Goal: Transaction & Acquisition: Subscribe to service/newsletter

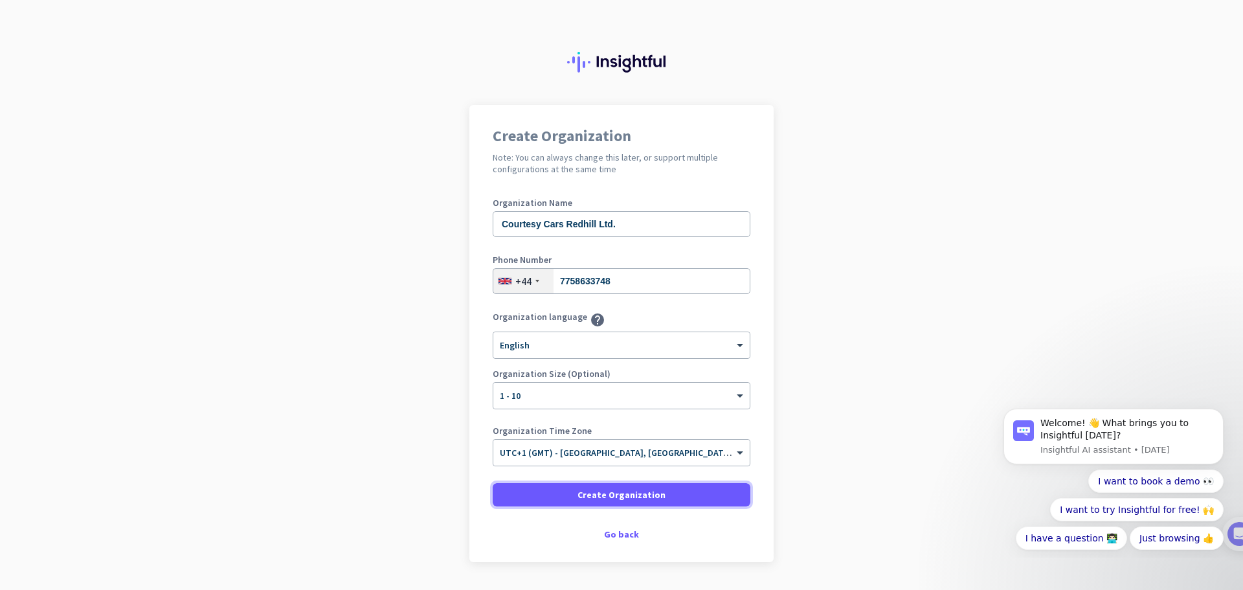
click at [608, 496] on span "Create Organization" at bounding box center [621, 494] width 88 height 13
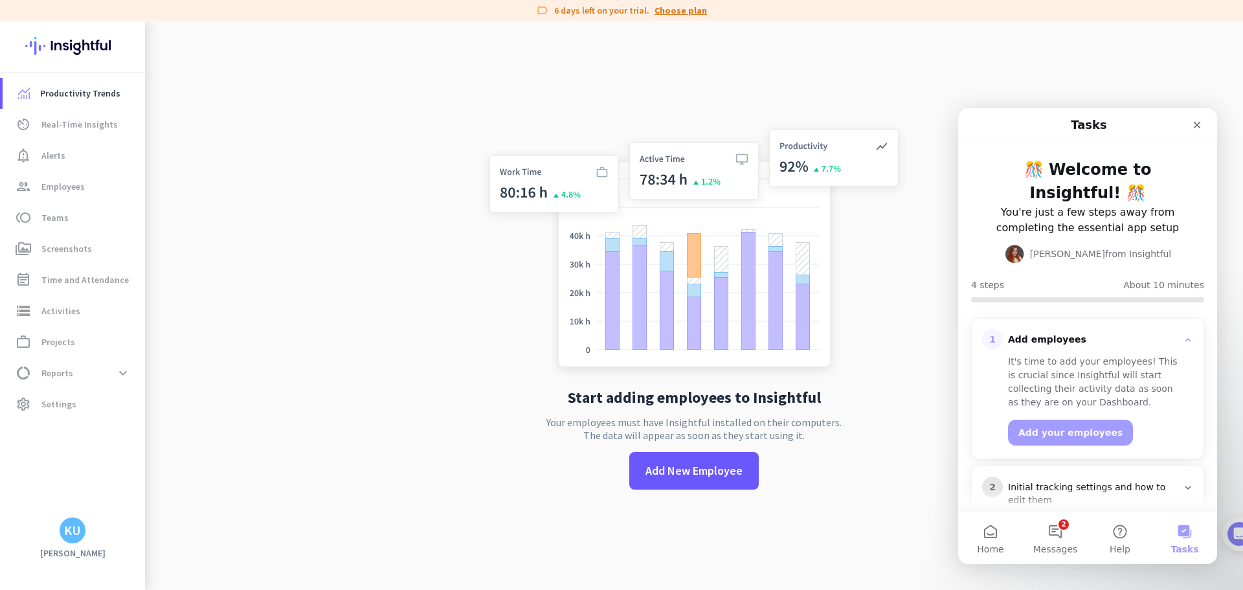
click at [691, 14] on link "Choose plan" at bounding box center [680, 10] width 52 height 13
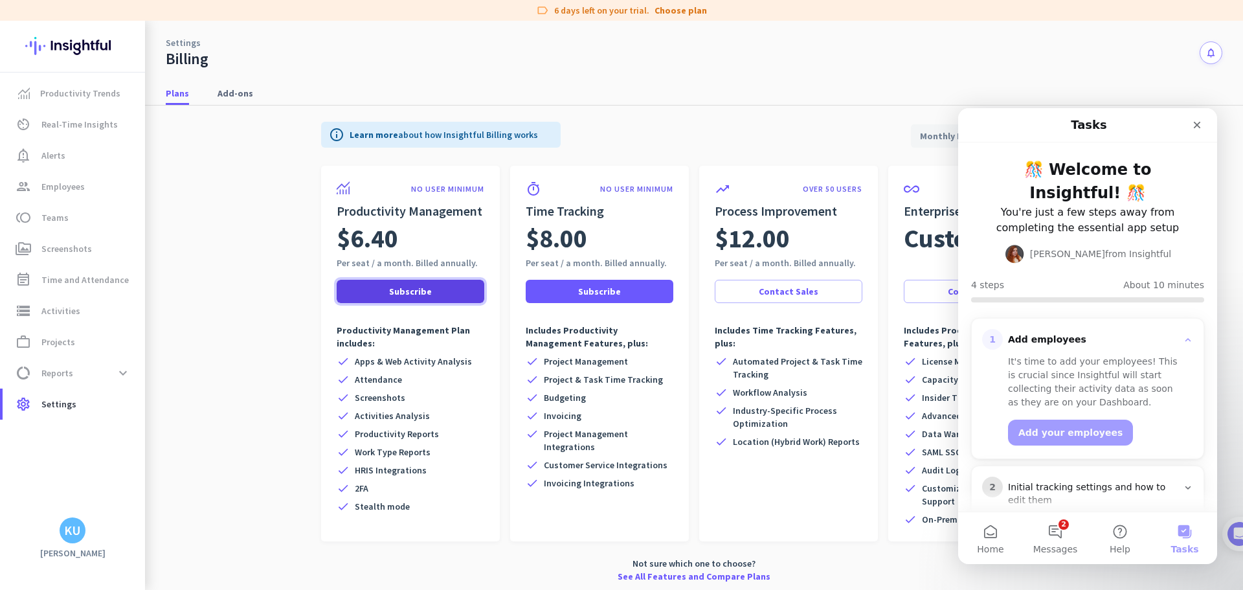
click at [393, 287] on span "Subscribe" at bounding box center [410, 291] width 43 height 13
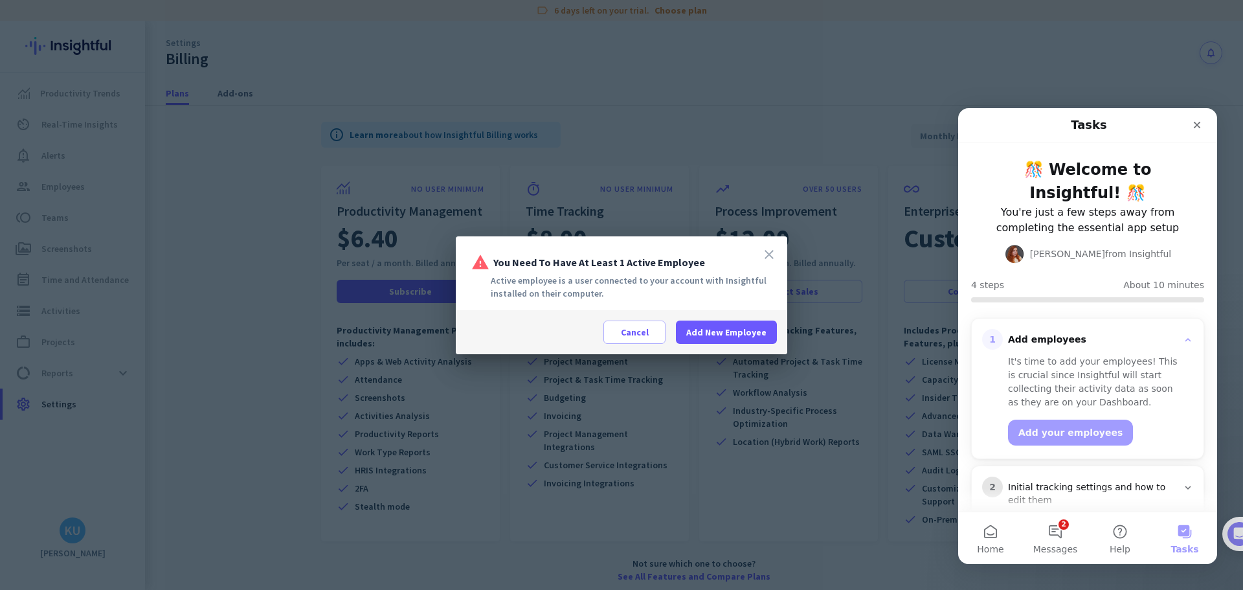
click at [766, 250] on icon "close" at bounding box center [769, 255] width 16 height 16
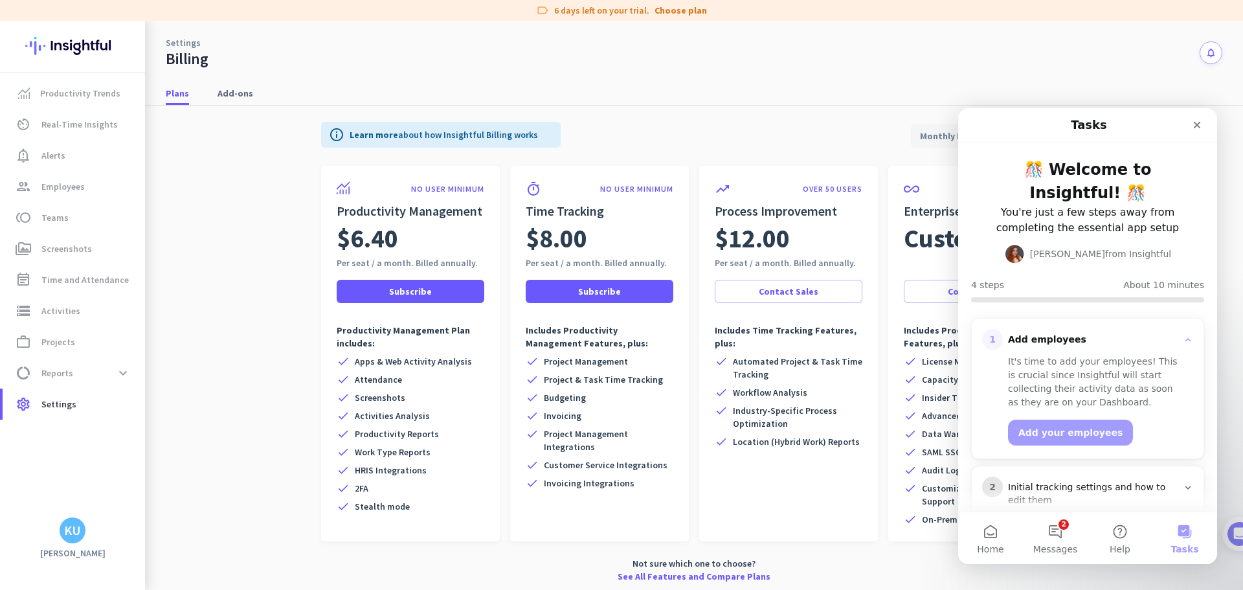
click at [911, 58] on div "Settings Billing notifications" at bounding box center [694, 45] width 1098 height 48
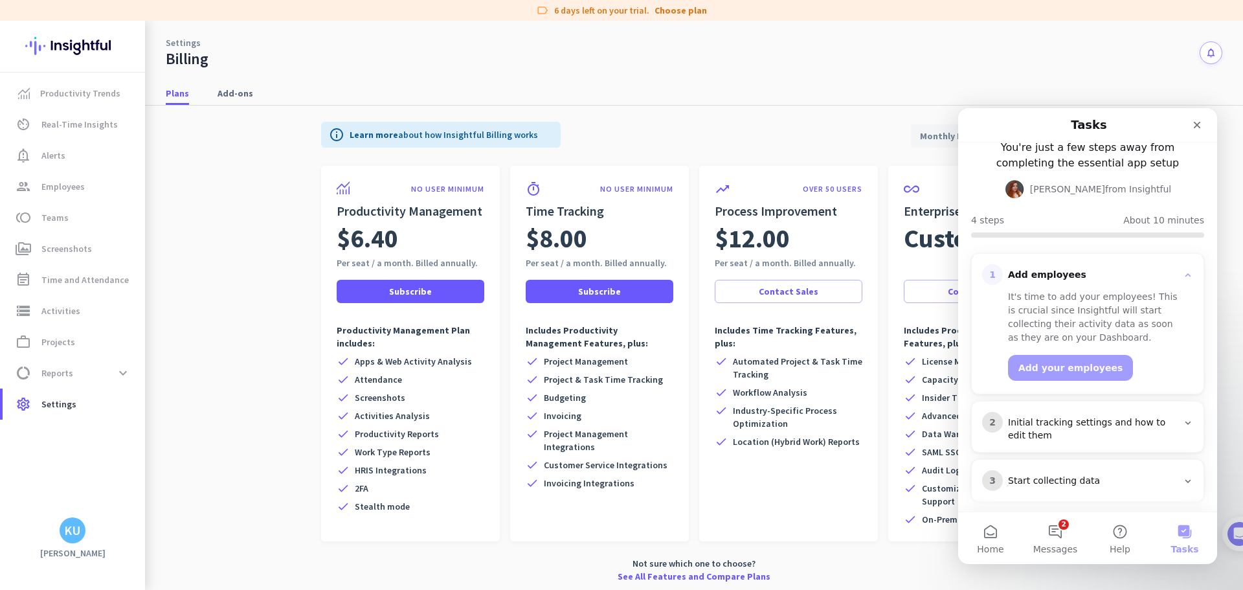
scroll to position [124, 0]
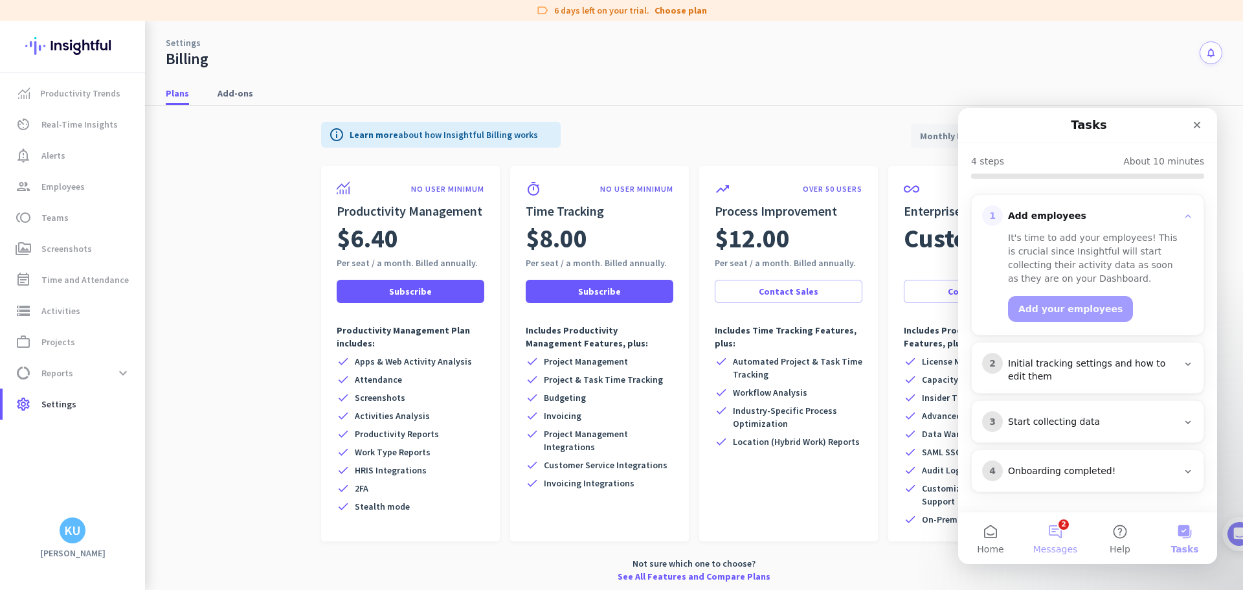
click at [1054, 535] on button "2 Messages" at bounding box center [1055, 538] width 65 height 52
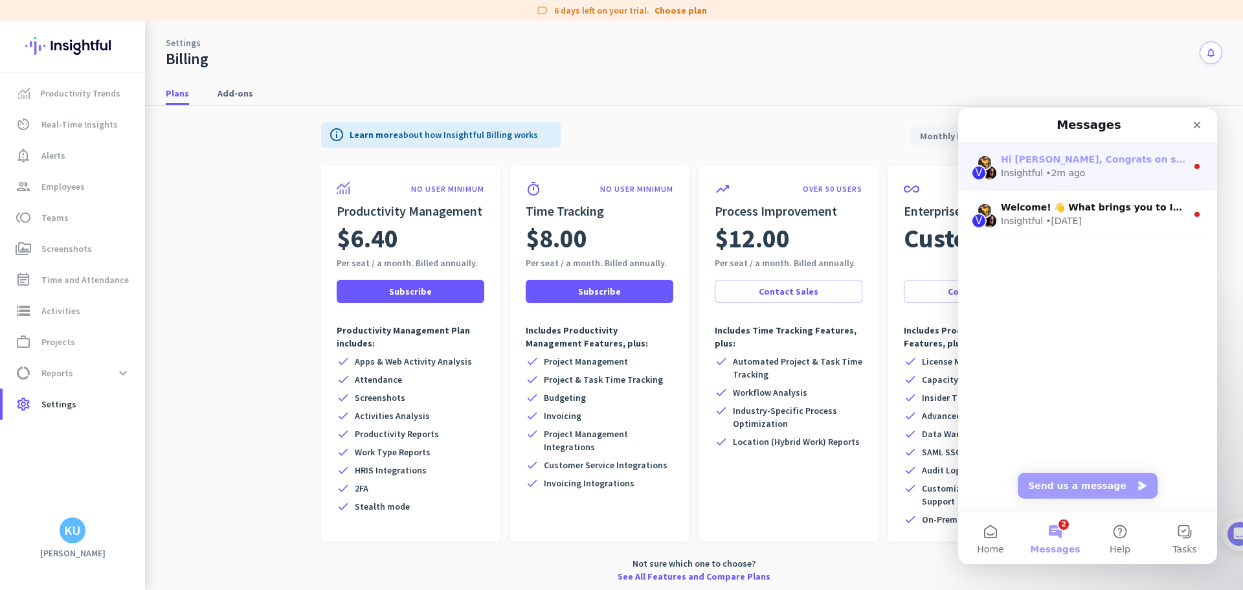
click at [1065, 166] on div "• 2m ago" at bounding box center [1064, 173] width 39 height 14
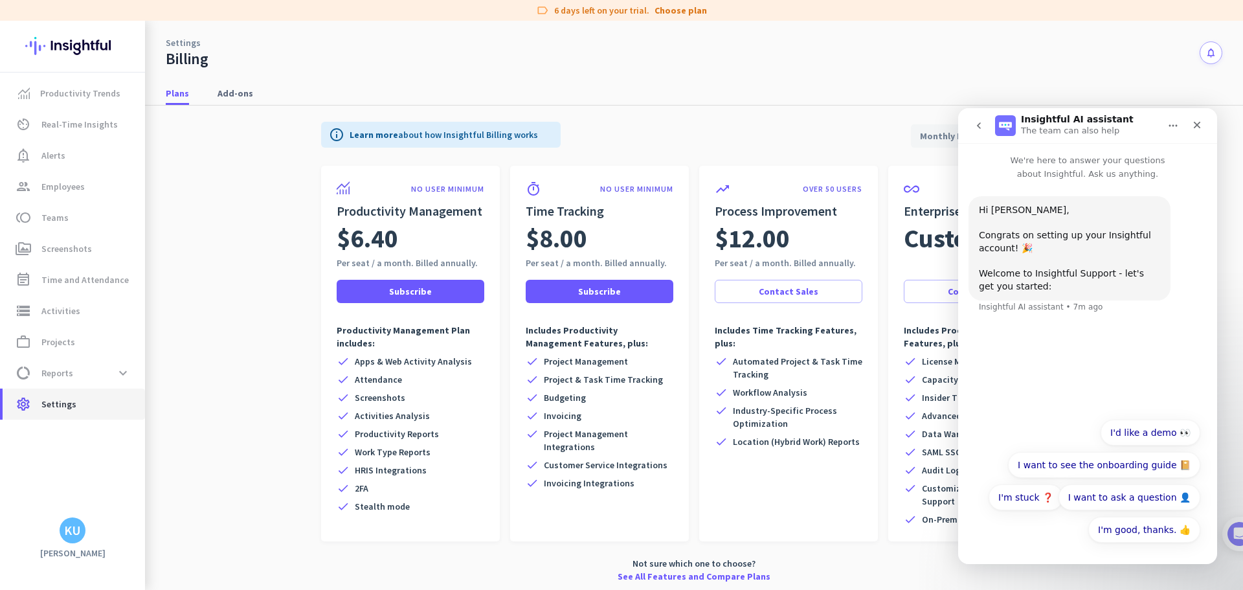
click at [58, 401] on span "Settings" at bounding box center [58, 404] width 35 height 16
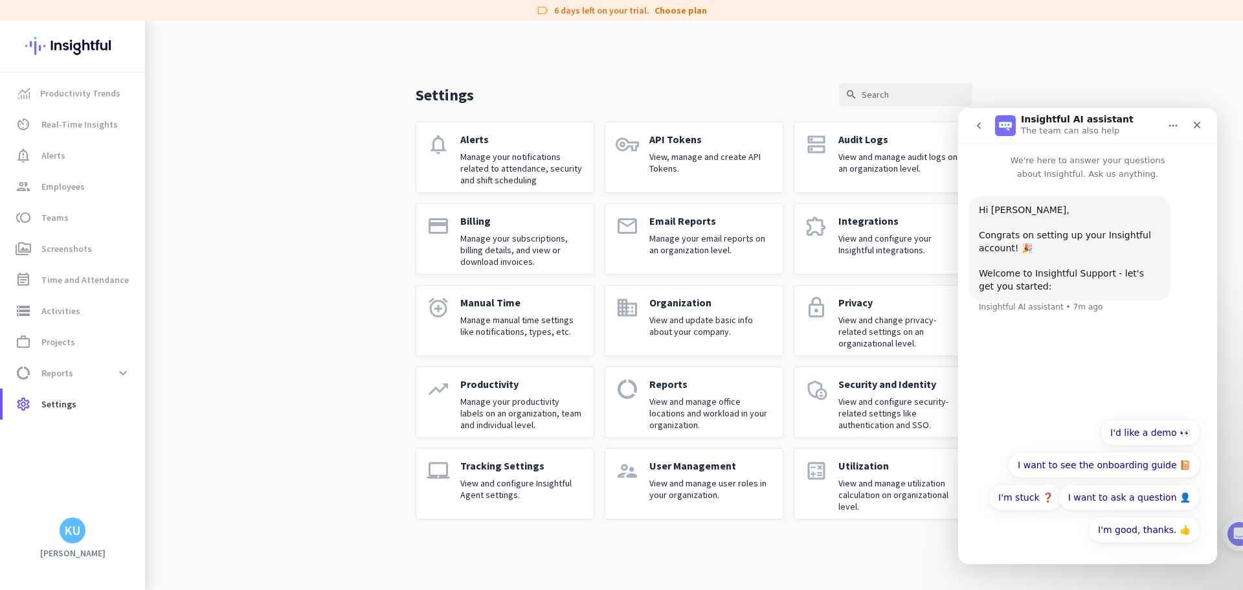
click at [682, 471] on p "User Management" at bounding box center [710, 465] width 123 height 13
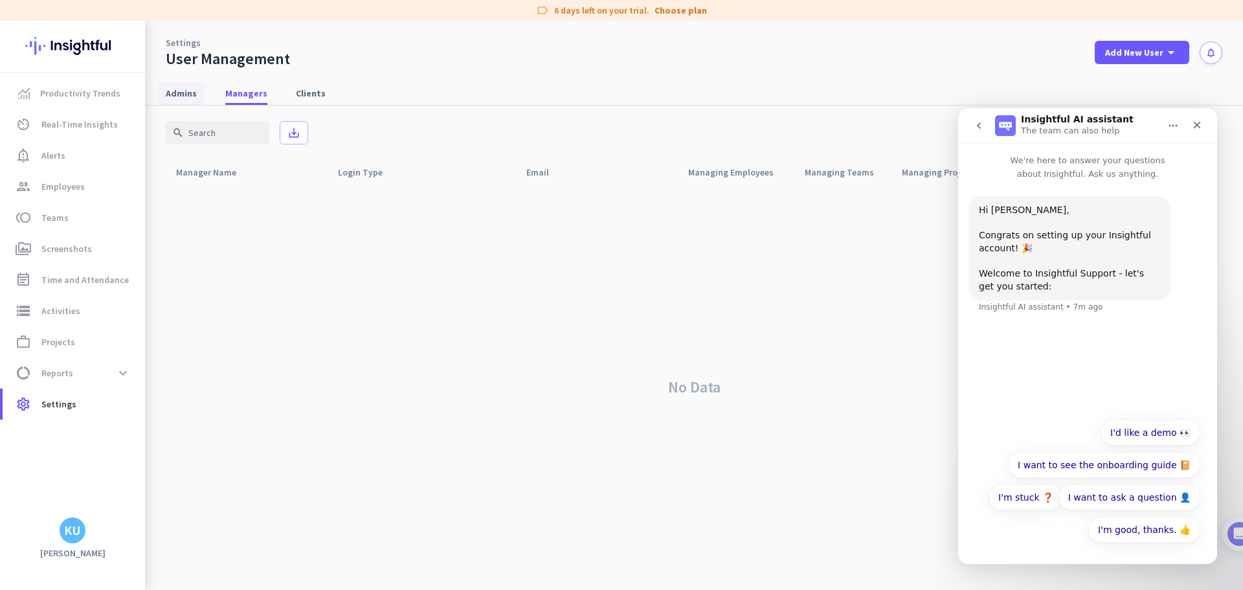
click at [184, 90] on span "Admins" at bounding box center [181, 93] width 31 height 13
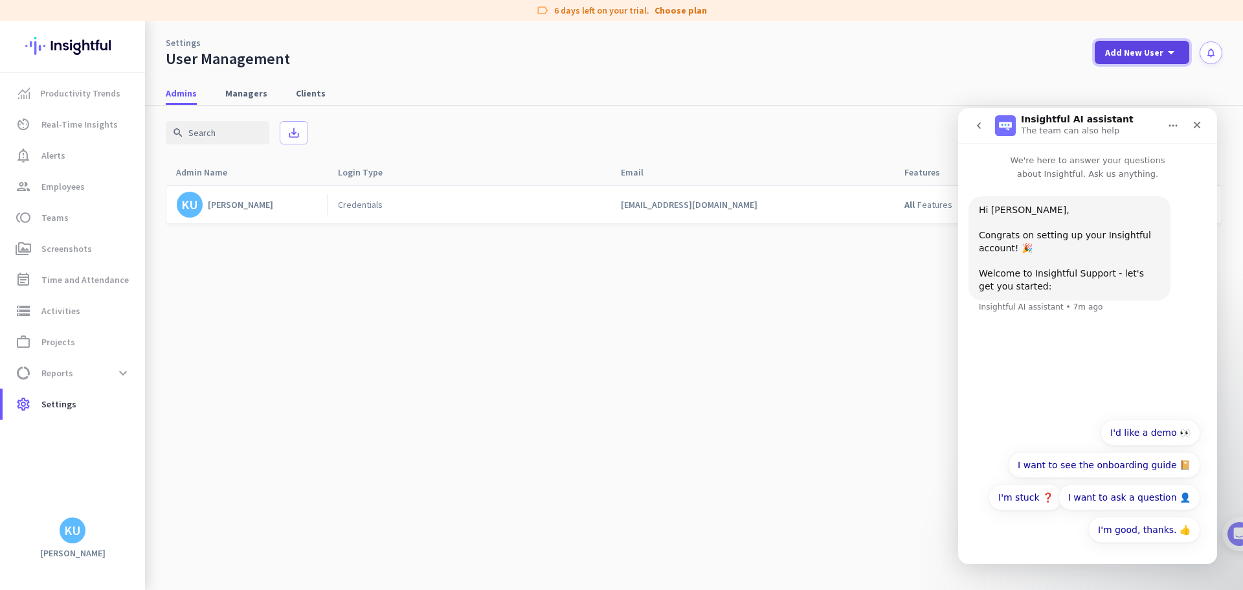
click at [1182, 52] on span at bounding box center [1141, 52] width 94 height 31
click at [1145, 78] on div "Admin" at bounding box center [1140, 80] width 29 height 13
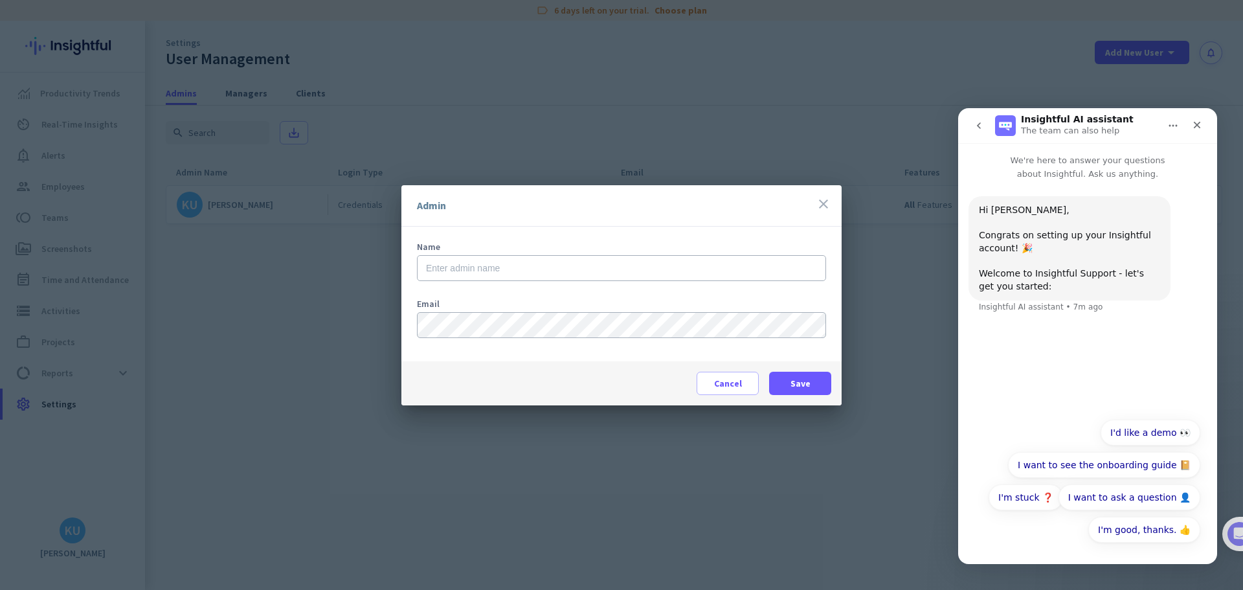
click at [823, 205] on icon "close" at bounding box center [823, 204] width 16 height 16
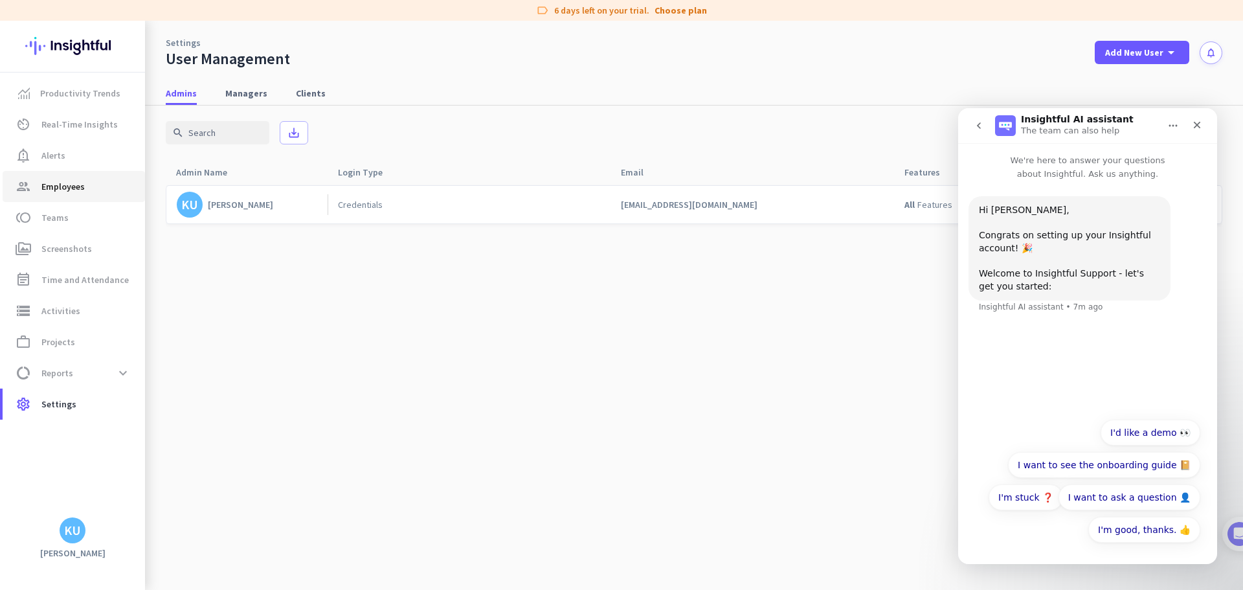
click at [67, 184] on span "Employees" at bounding box center [62, 187] width 43 height 16
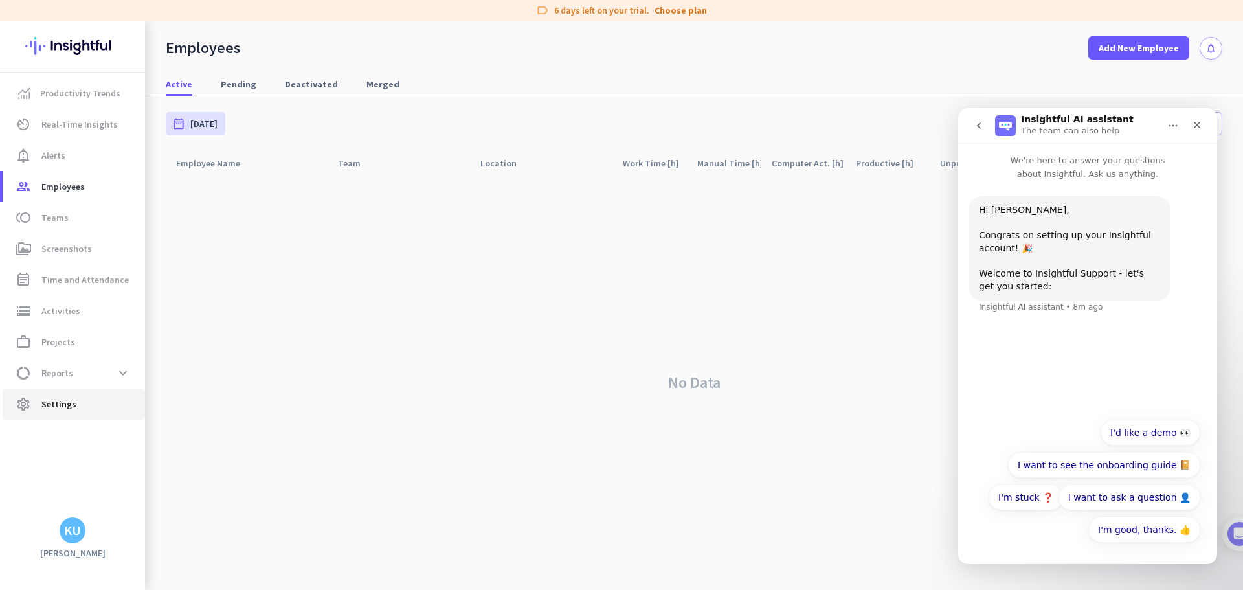
click at [60, 401] on span "Settings" at bounding box center [58, 404] width 35 height 16
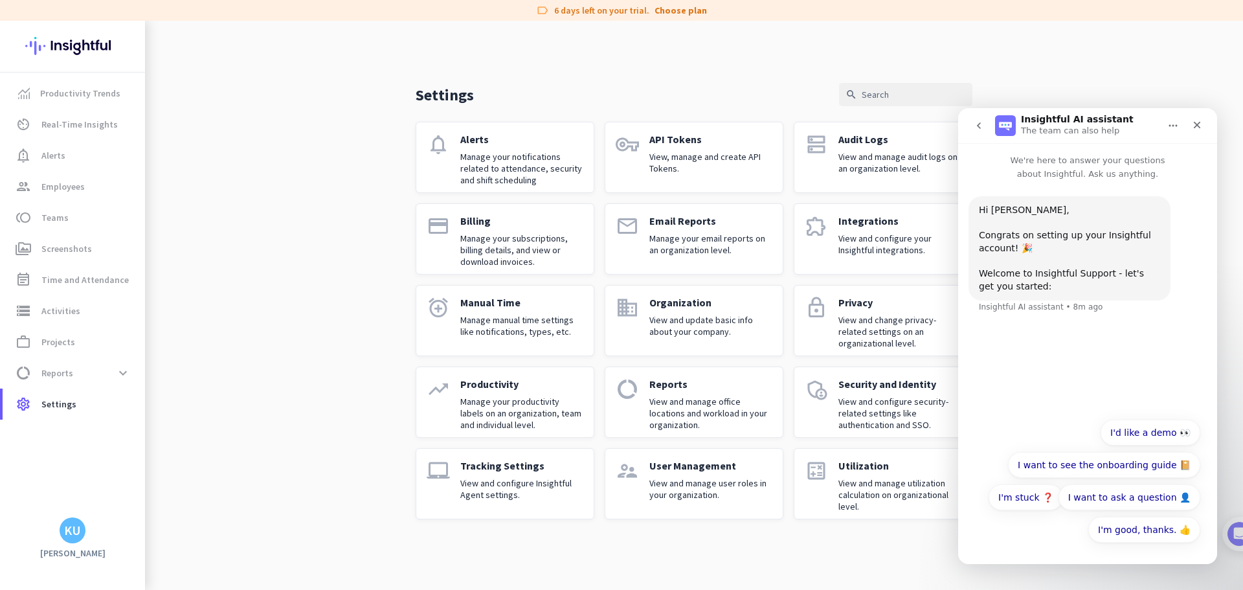
click at [687, 472] on div "User Management View and manage user roles in your organization." at bounding box center [710, 483] width 123 height 49
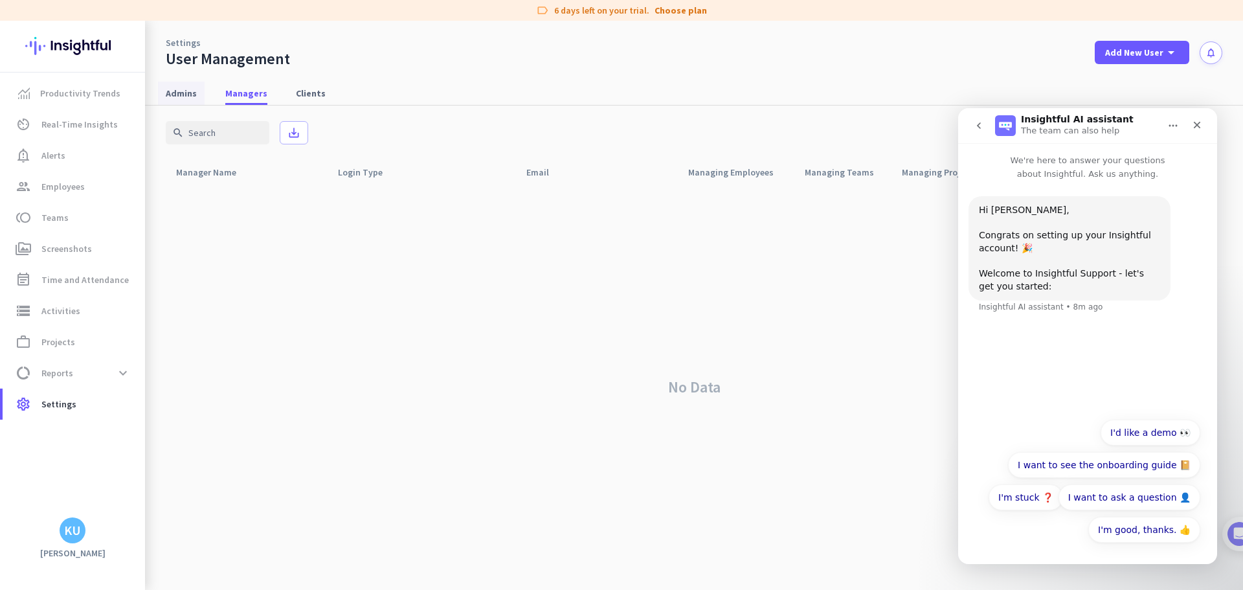
click at [179, 92] on span "Admins" at bounding box center [181, 93] width 31 height 13
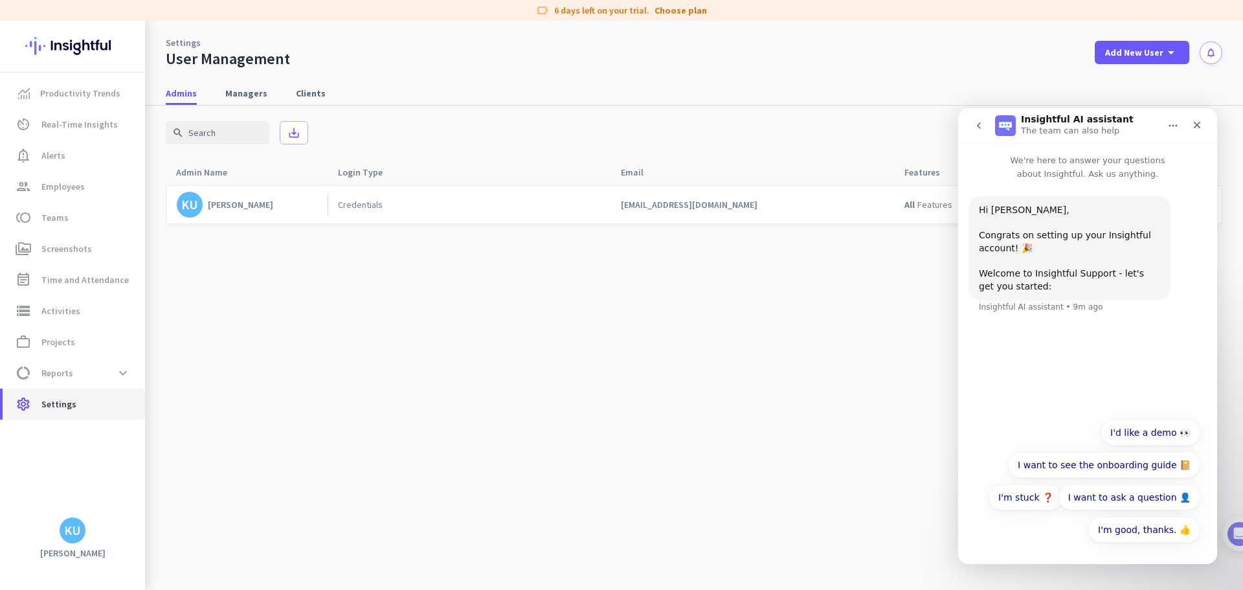
click at [75, 403] on span "settings Settings" at bounding box center [74, 404] width 122 height 16
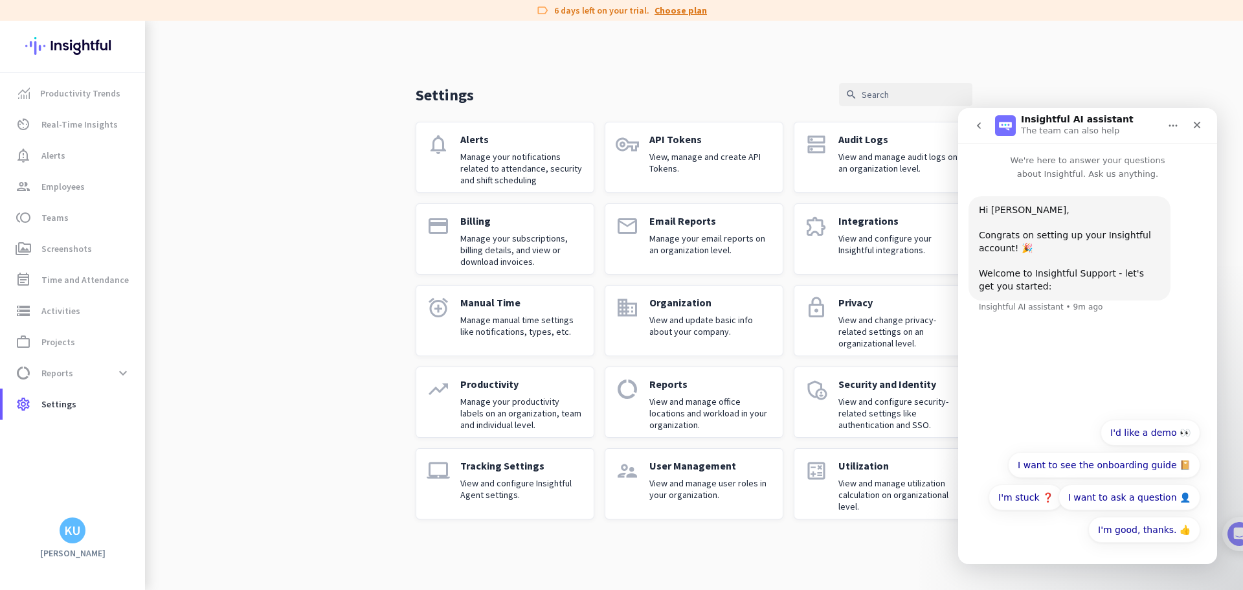
click at [682, 11] on link "Choose plan" at bounding box center [680, 10] width 52 height 13
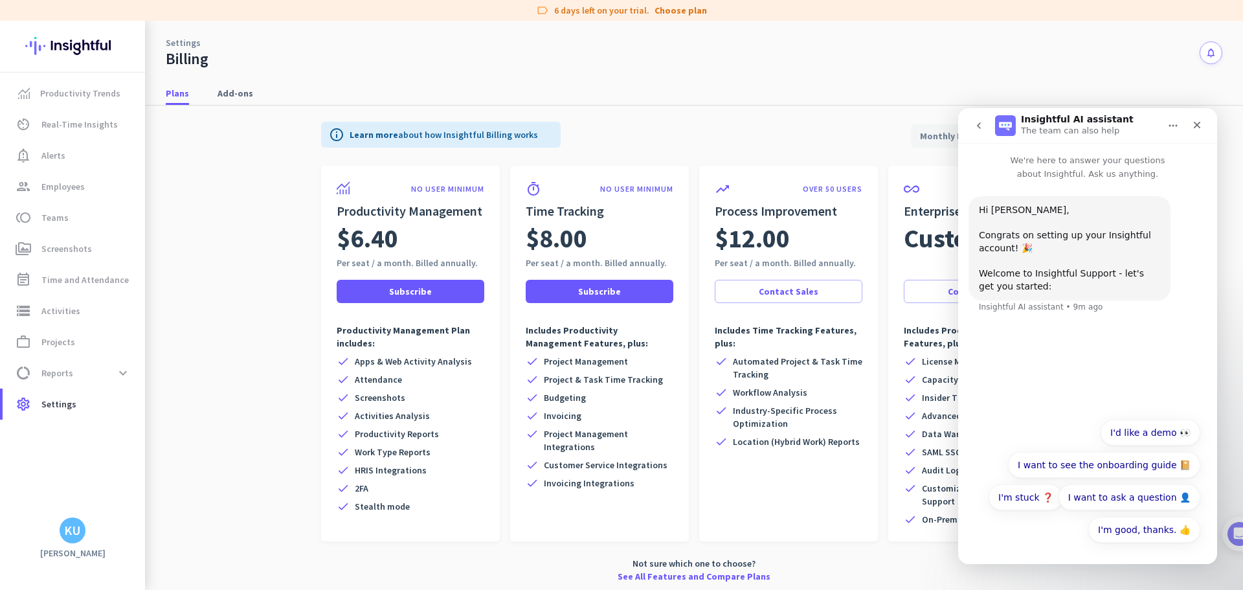
drag, startPoint x: 331, startPoint y: 263, endPoint x: 494, endPoint y: 267, distance: 163.8
click at [494, 267] on div "NO USER MINIMUM Productivity Management $6.40 Per seat / a month. Billed annual…" at bounding box center [410, 353] width 179 height 375
drag, startPoint x: 517, startPoint y: 265, endPoint x: 606, endPoint y: 261, distance: 88.7
click at [606, 261] on div "timer NO USER MINIMUM Time Tracking $8.00 Per seat / a month. Billed annually. …" at bounding box center [599, 353] width 179 height 375
click at [1193, 125] on icon "Close" at bounding box center [1196, 125] width 10 height 10
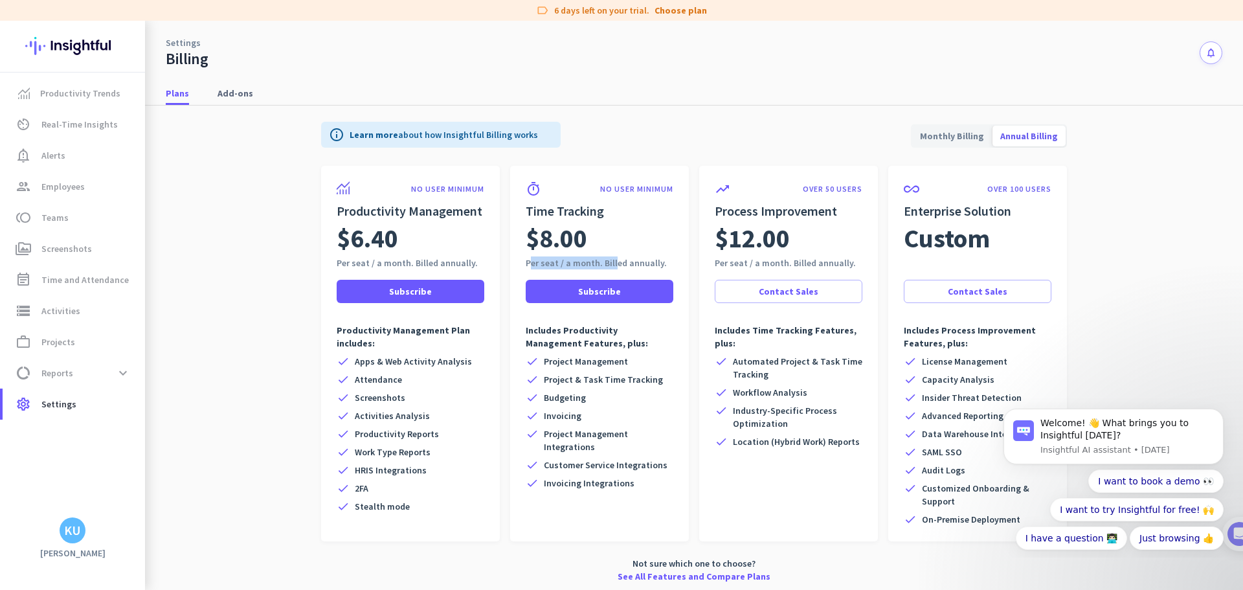
click at [951, 136] on span "Monthly Billing" at bounding box center [952, 135] width 80 height 31
click at [972, 137] on span "Monthly Billing" at bounding box center [952, 135] width 80 height 31
click at [1030, 137] on span "Annual Billing" at bounding box center [1028, 135] width 73 height 31
